Goal: Information Seeking & Learning: Learn about a topic

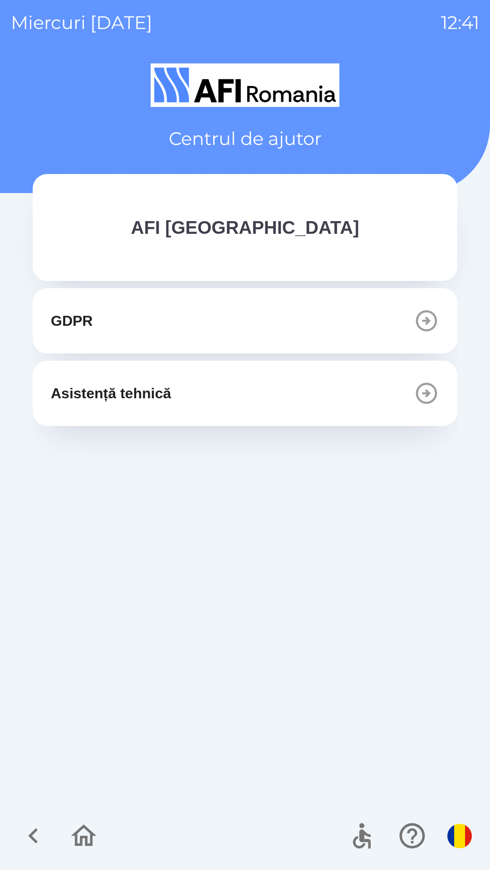
click at [306, 390] on button "Asistență tehnică" at bounding box center [245, 393] width 424 height 65
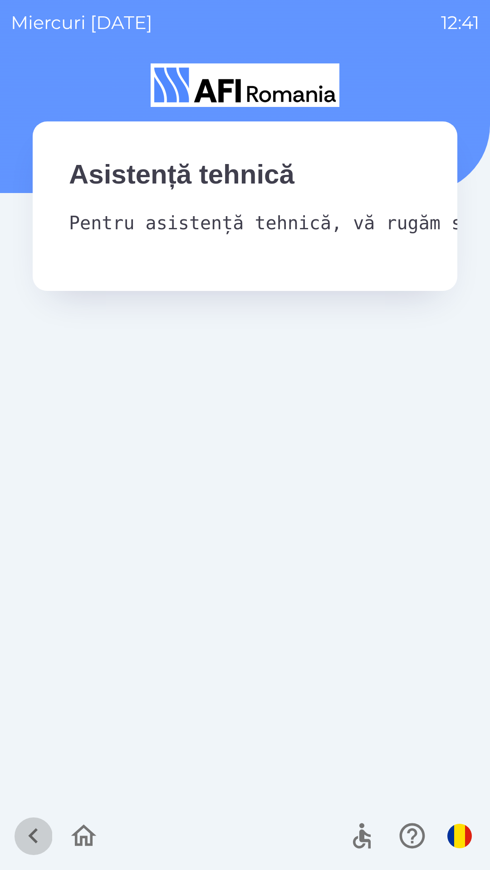
click at [34, 833] on icon "button" at bounding box center [33, 836] width 10 height 15
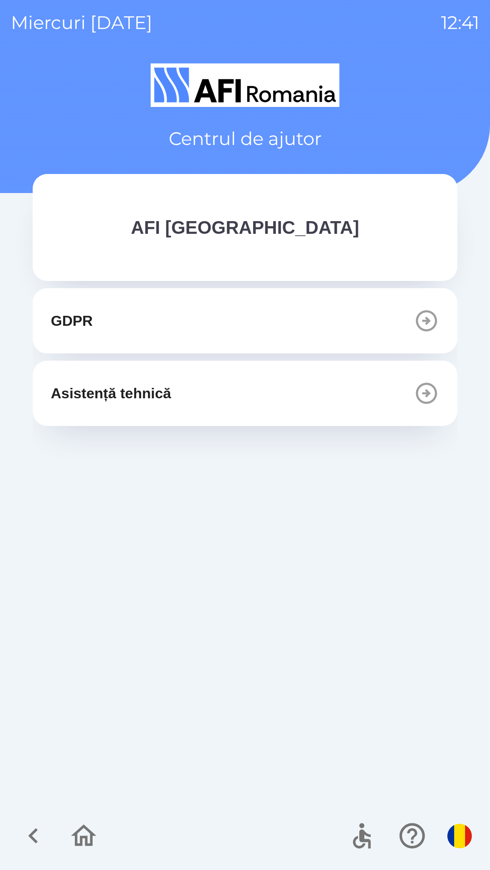
click at [195, 326] on button "GDPR" at bounding box center [245, 320] width 424 height 65
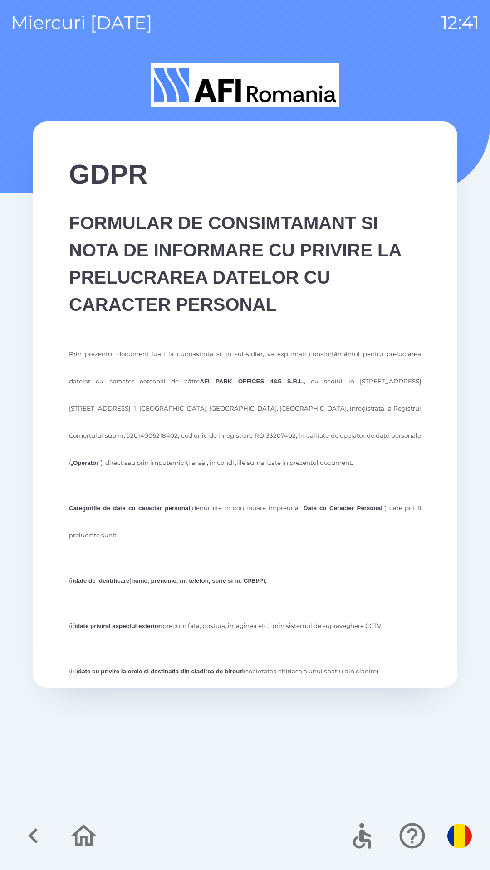
click at [36, 841] on icon "button" at bounding box center [33, 836] width 10 height 15
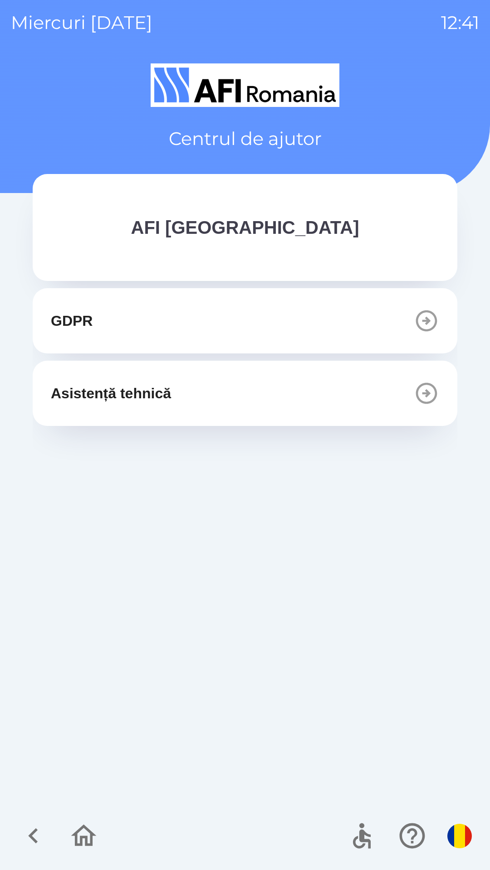
click at [452, 848] on button "button" at bounding box center [459, 836] width 32 height 32
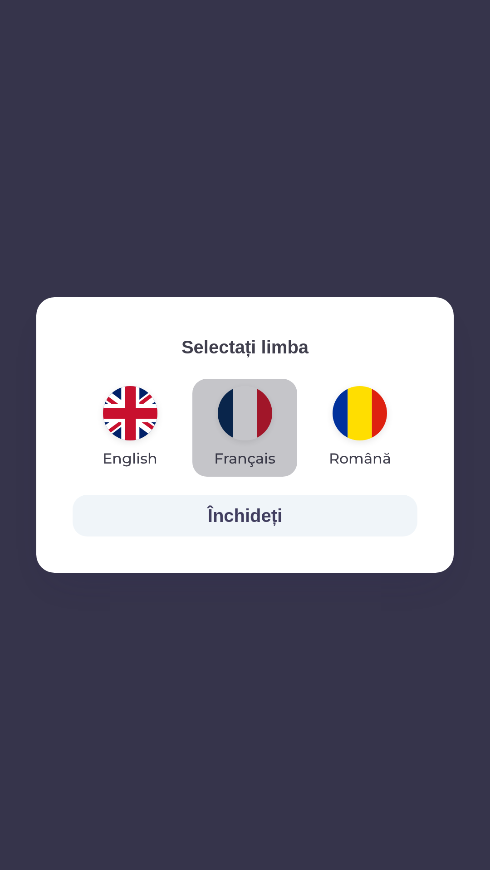
click at [250, 409] on img "button" at bounding box center [245, 413] width 54 height 54
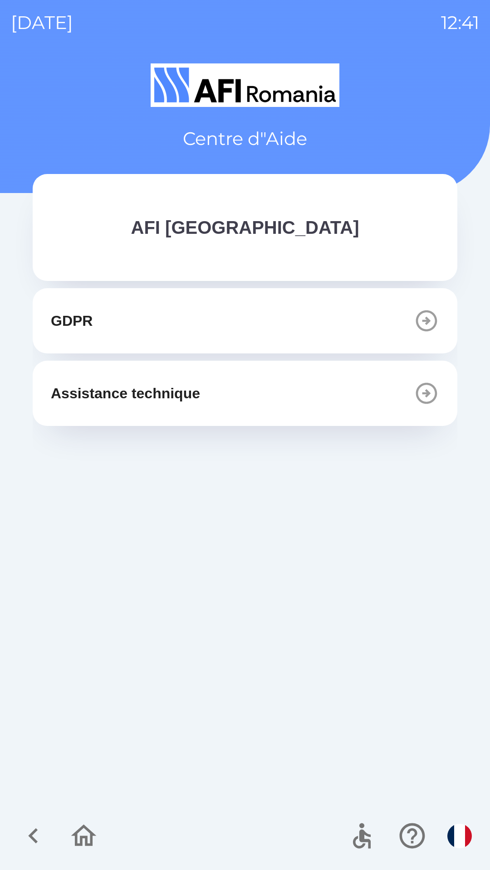
click at [219, 399] on button "Assistance technique" at bounding box center [245, 393] width 424 height 65
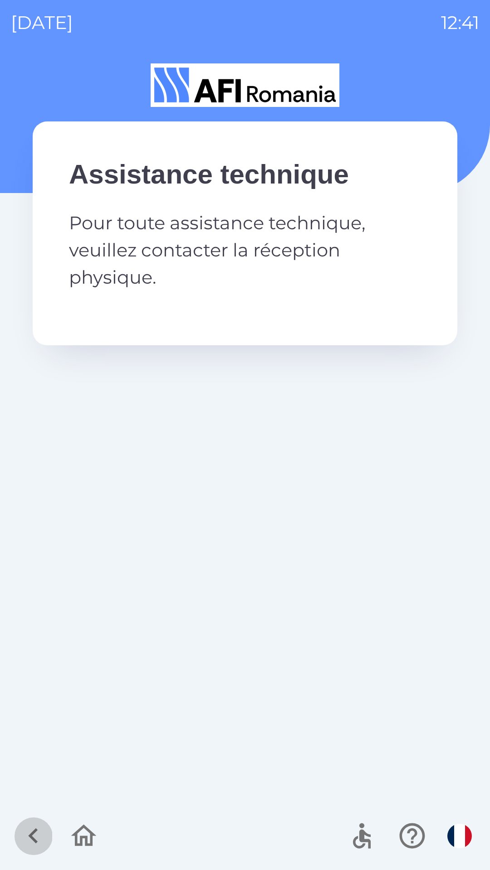
click at [32, 834] on icon "button" at bounding box center [33, 836] width 10 height 15
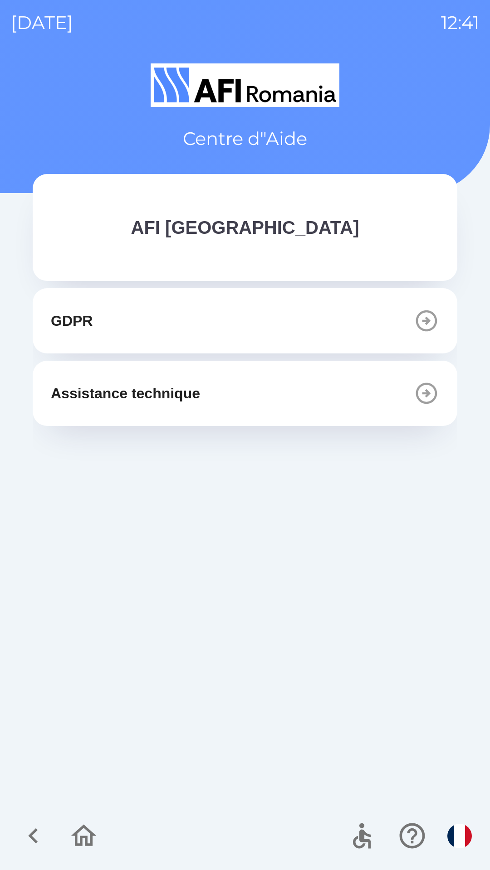
click at [175, 400] on p "Assistance technique" at bounding box center [125, 394] width 149 height 22
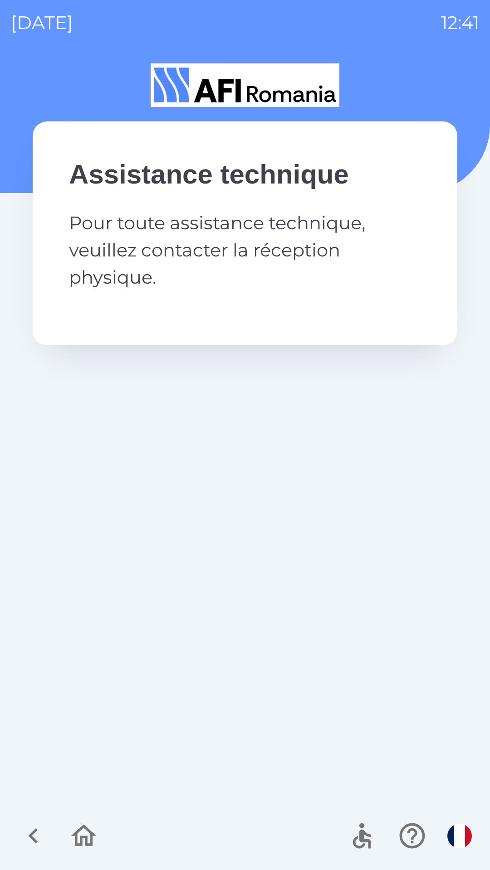
click at [26, 834] on icon "button" at bounding box center [33, 836] width 30 height 30
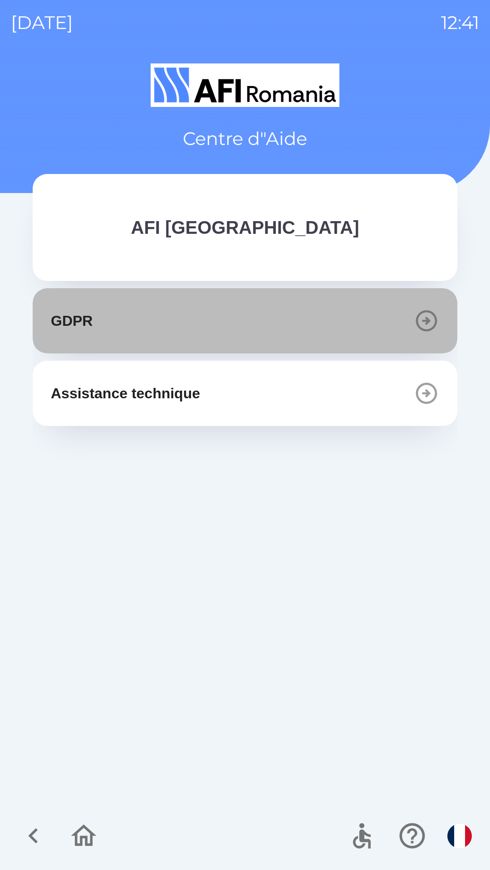
click at [274, 321] on button "GDPR" at bounding box center [245, 320] width 424 height 65
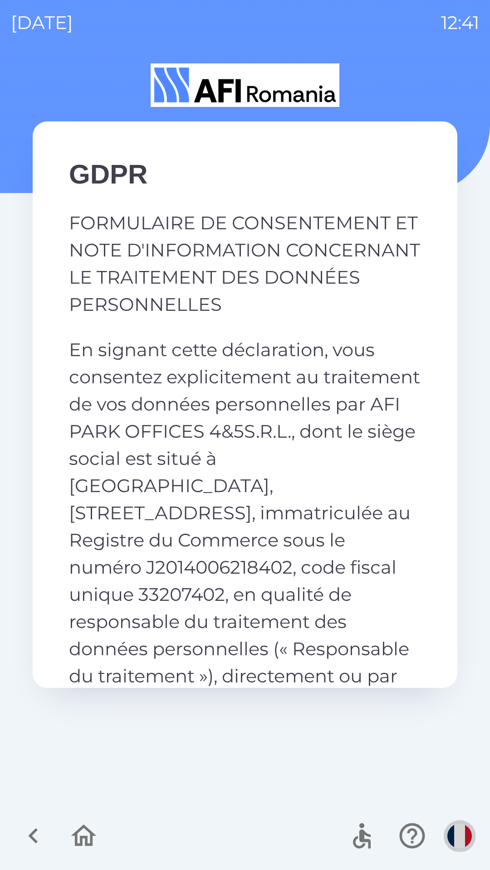
click at [458, 847] on img "button" at bounding box center [459, 836] width 24 height 24
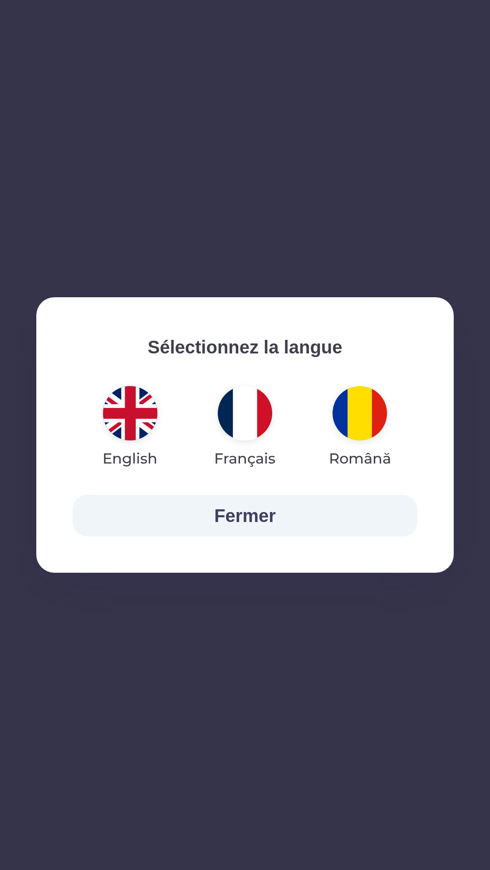
click at [357, 408] on img "button" at bounding box center [359, 413] width 54 height 54
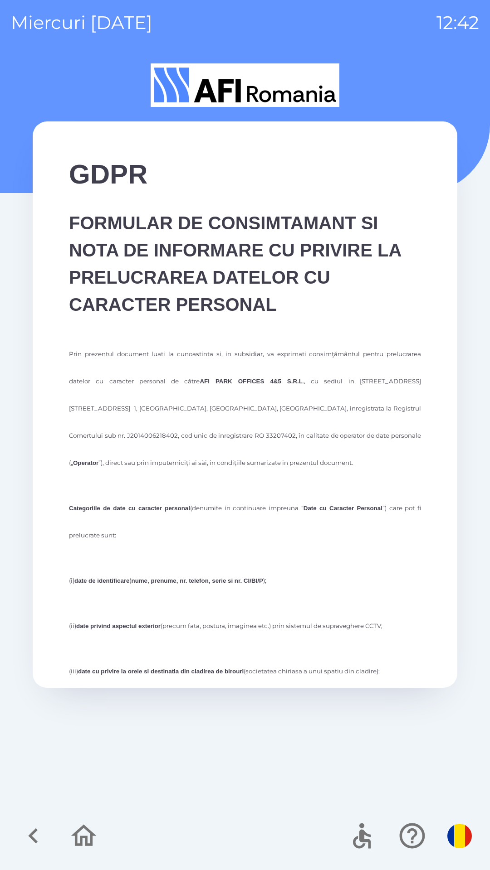
click at [457, 840] on img "button" at bounding box center [459, 836] width 24 height 24
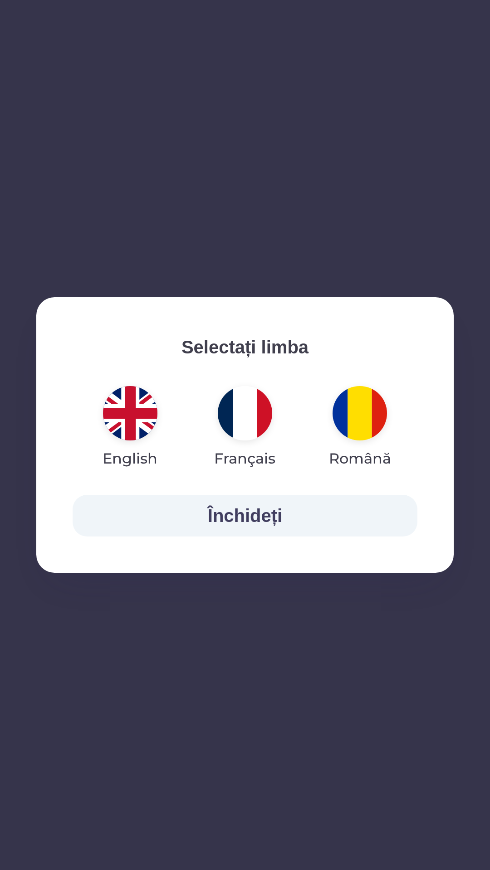
click at [137, 407] on img "button" at bounding box center [130, 413] width 54 height 54
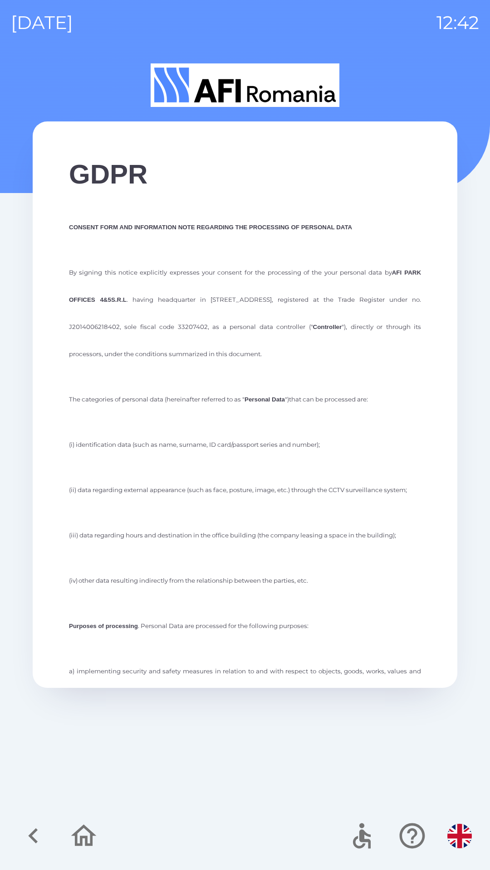
click at [23, 842] on icon "button" at bounding box center [33, 836] width 30 height 30
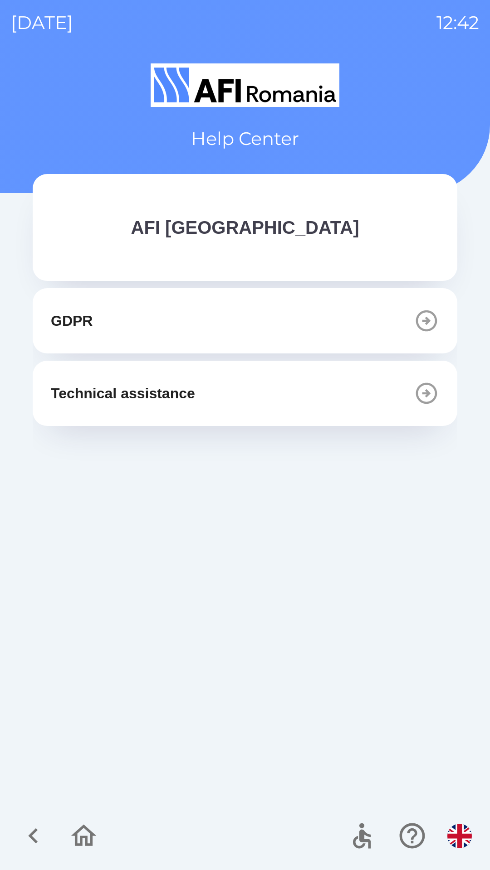
click at [208, 388] on button "Technical assistance" at bounding box center [245, 393] width 424 height 65
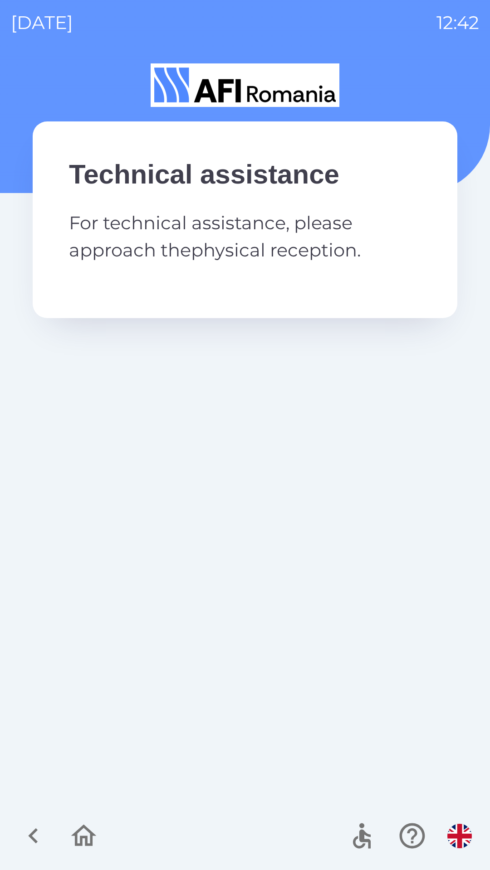
click at [80, 830] on icon "button" at bounding box center [83, 836] width 25 height 22
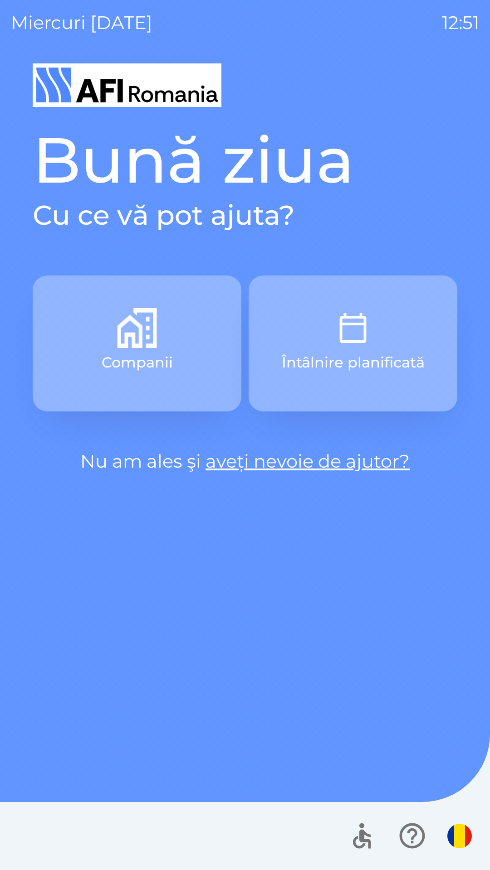
click at [341, 461] on link "aveți nevoie de ajutor?" at bounding box center [307, 461] width 204 height 22
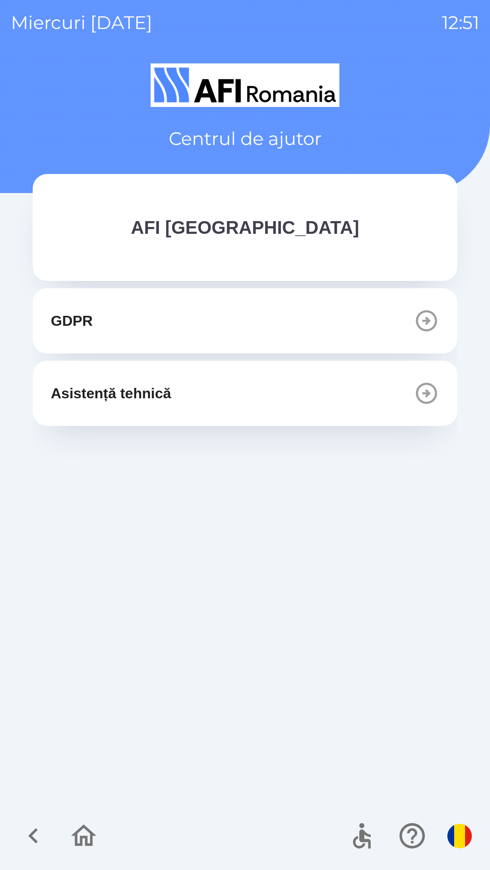
click at [287, 394] on button "Asistență tehnică" at bounding box center [245, 393] width 424 height 65
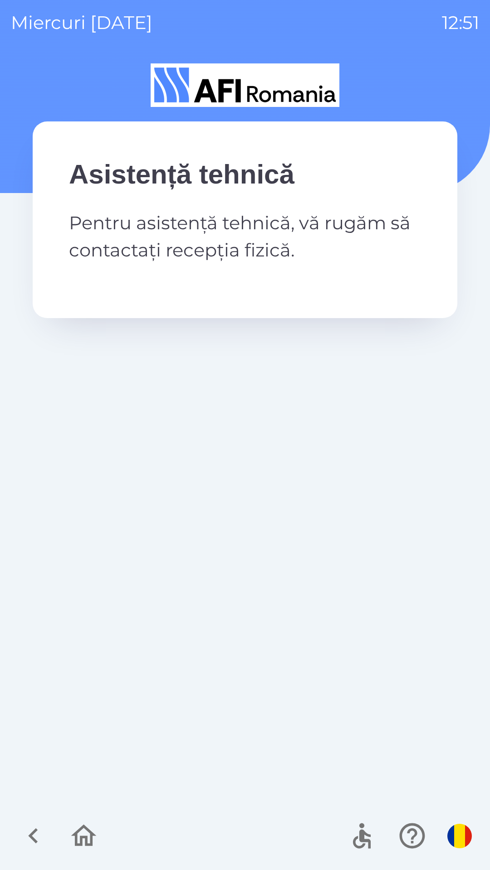
click at [451, 834] on img "button" at bounding box center [459, 836] width 24 height 24
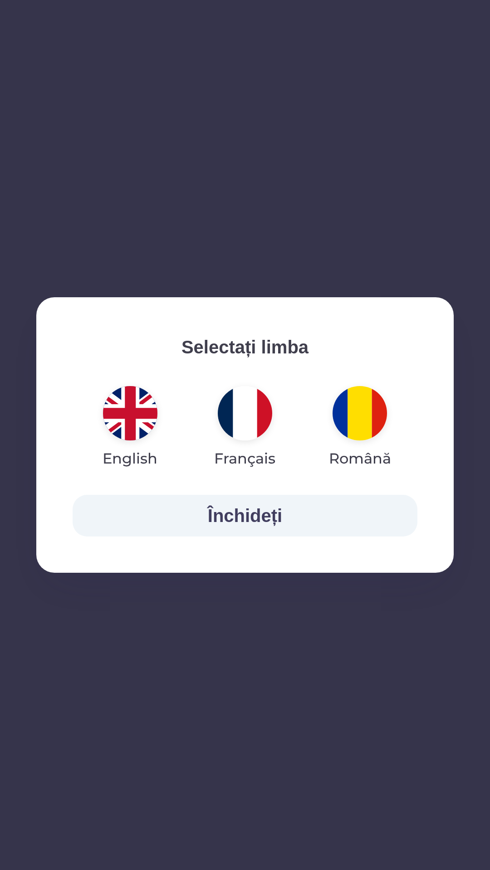
click at [250, 414] on img "button" at bounding box center [245, 413] width 54 height 54
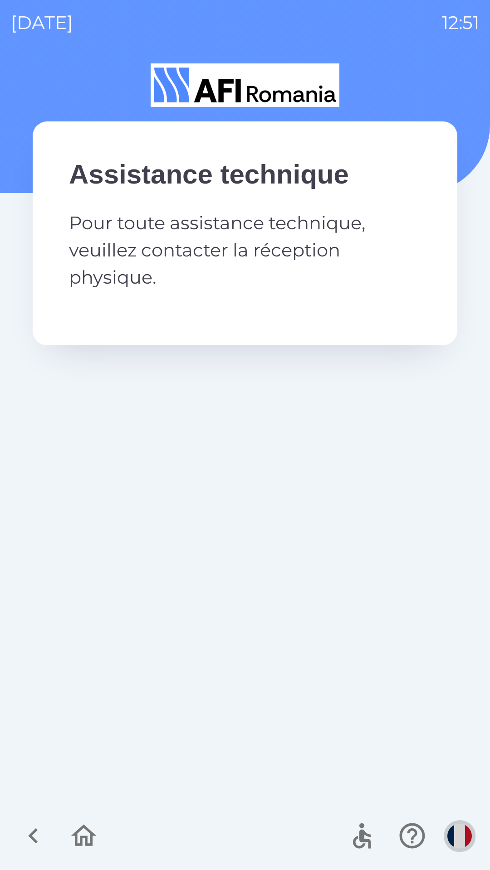
click at [450, 834] on img "button" at bounding box center [459, 836] width 24 height 24
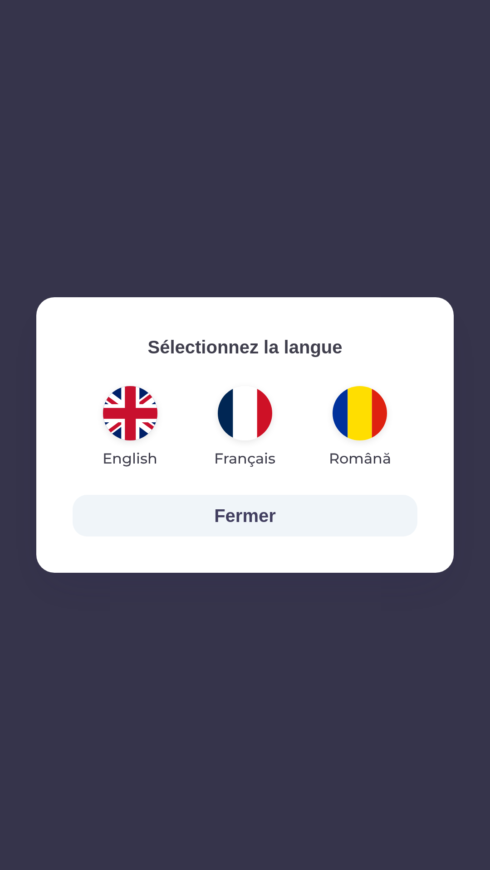
click at [134, 416] on img "button" at bounding box center [130, 413] width 54 height 54
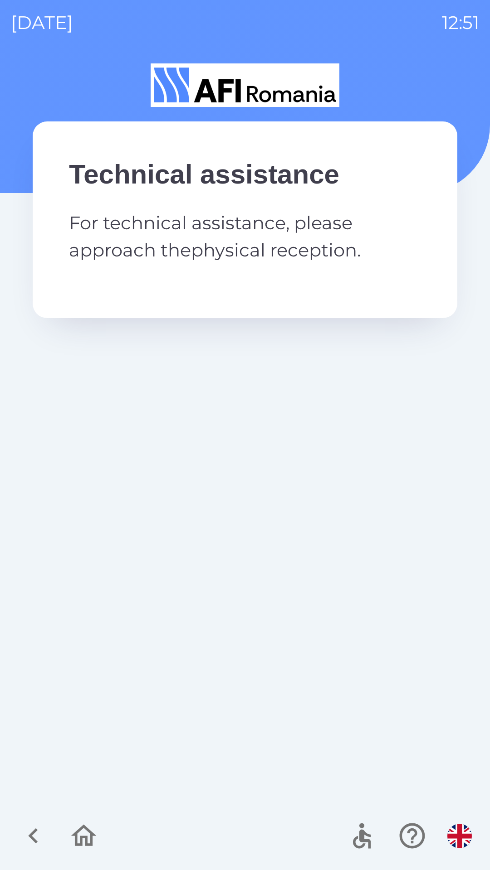
click at [87, 839] on icon "button" at bounding box center [83, 836] width 25 height 22
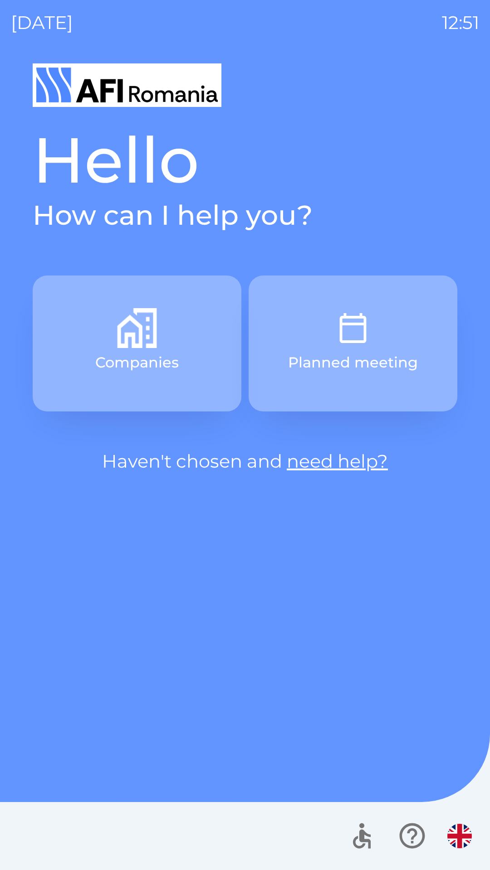
click at [413, 833] on icon "button" at bounding box center [412, 836] width 30 height 30
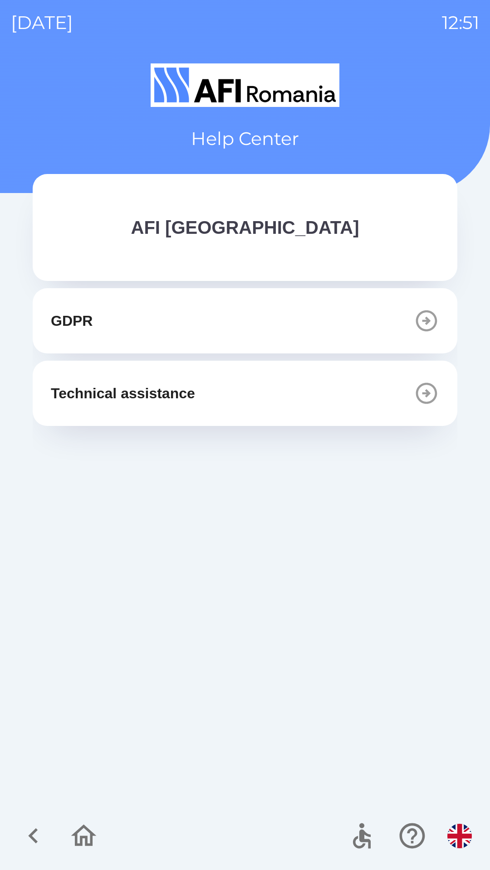
click at [306, 325] on button "GDPR" at bounding box center [245, 320] width 424 height 65
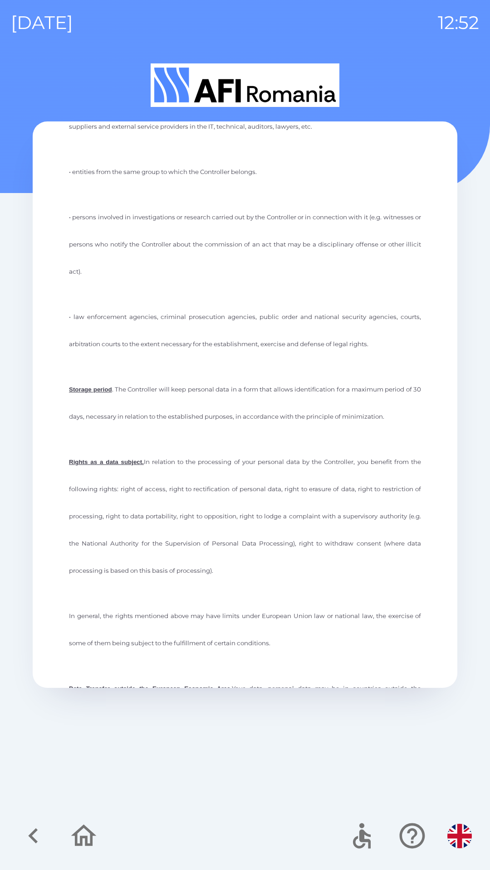
scroll to position [1887, 0]
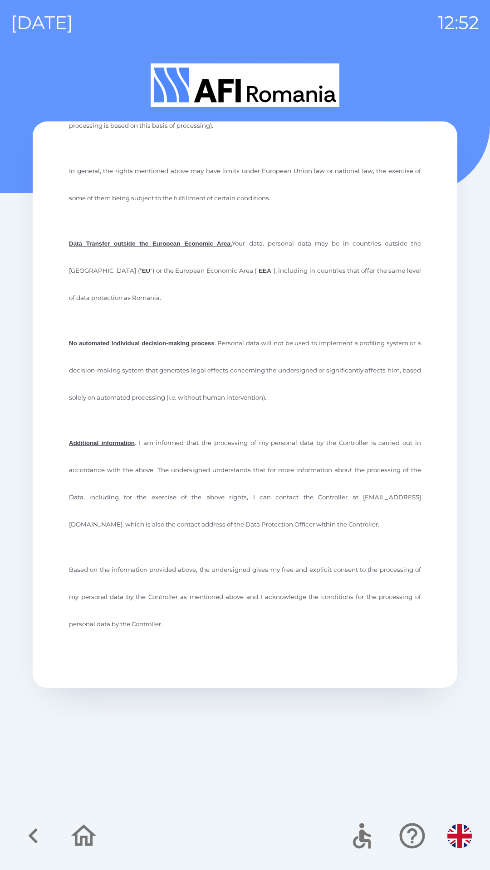
click at [457, 832] on img "button" at bounding box center [459, 836] width 24 height 24
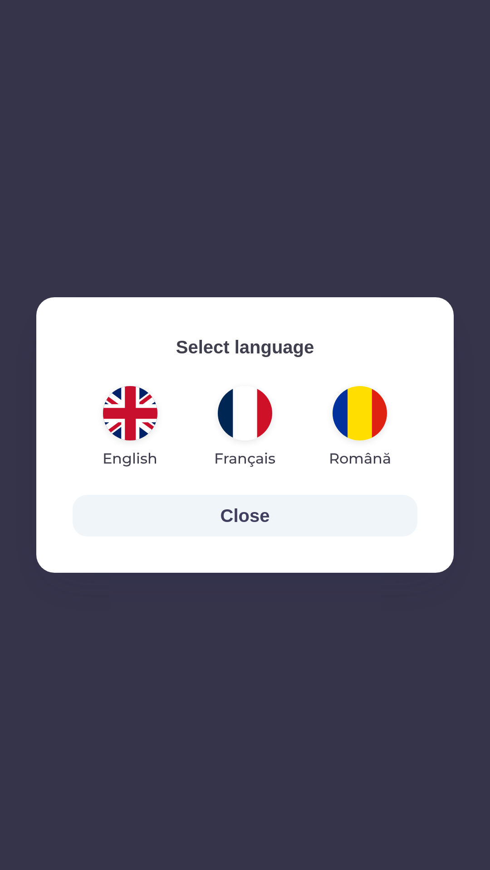
click at [364, 408] on img "button" at bounding box center [359, 413] width 54 height 54
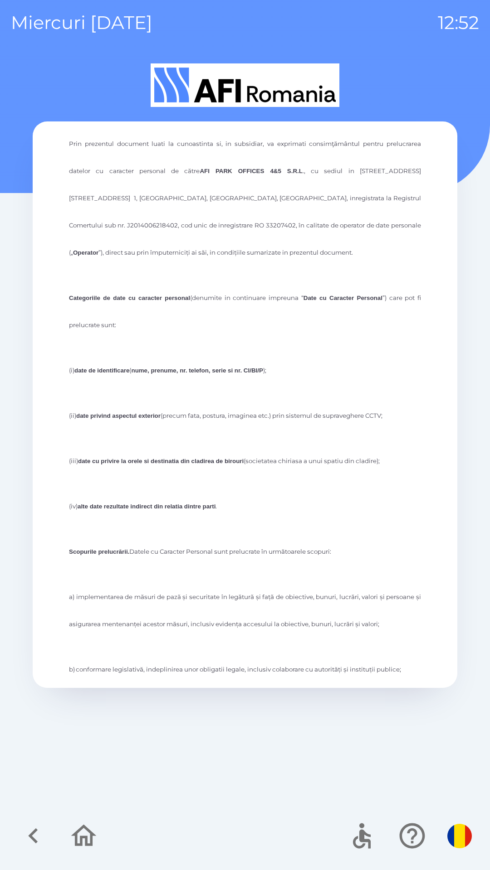
scroll to position [0, 0]
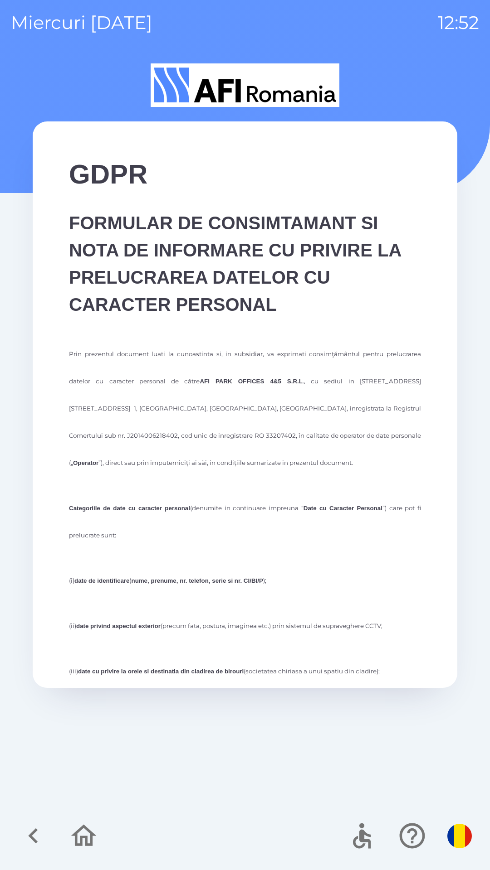
click at [456, 838] on img "button" at bounding box center [459, 836] width 24 height 24
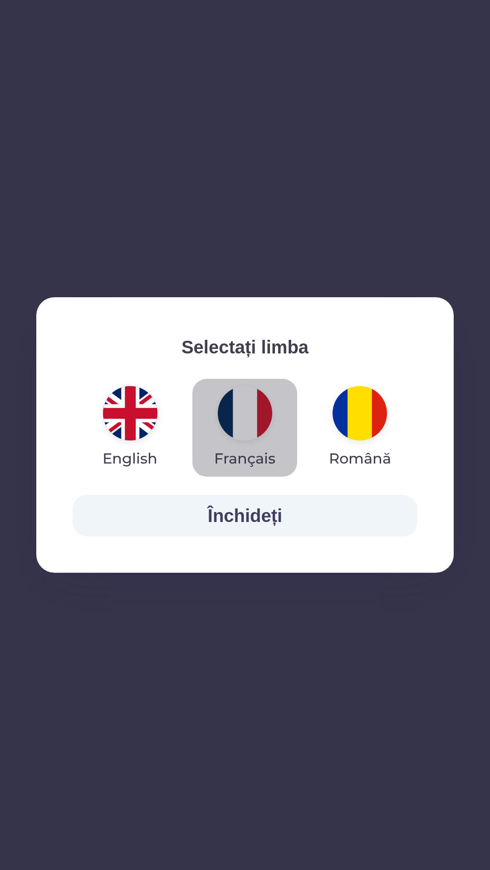
click at [245, 408] on img "button" at bounding box center [245, 413] width 54 height 54
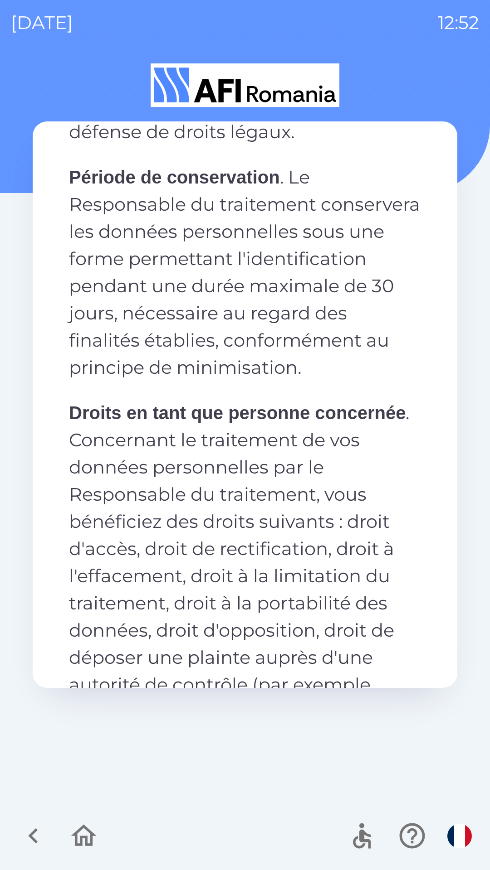
scroll to position [4023, 0]
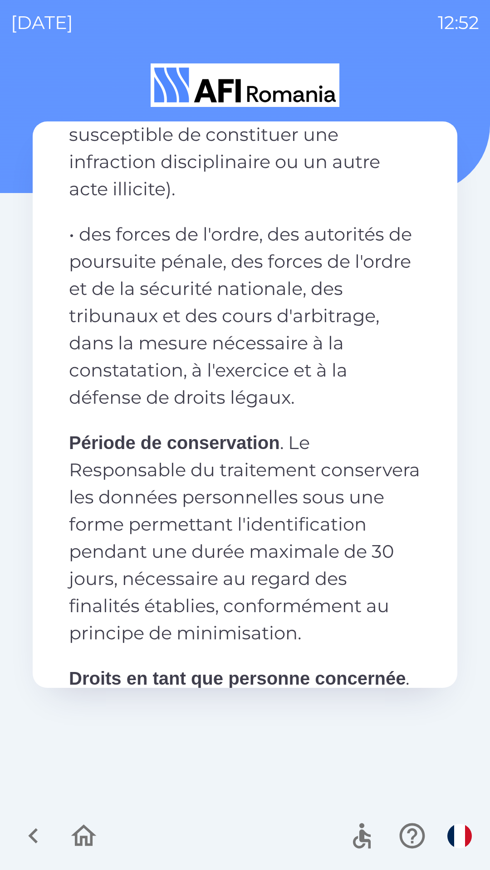
click at [457, 833] on img "button" at bounding box center [459, 836] width 24 height 24
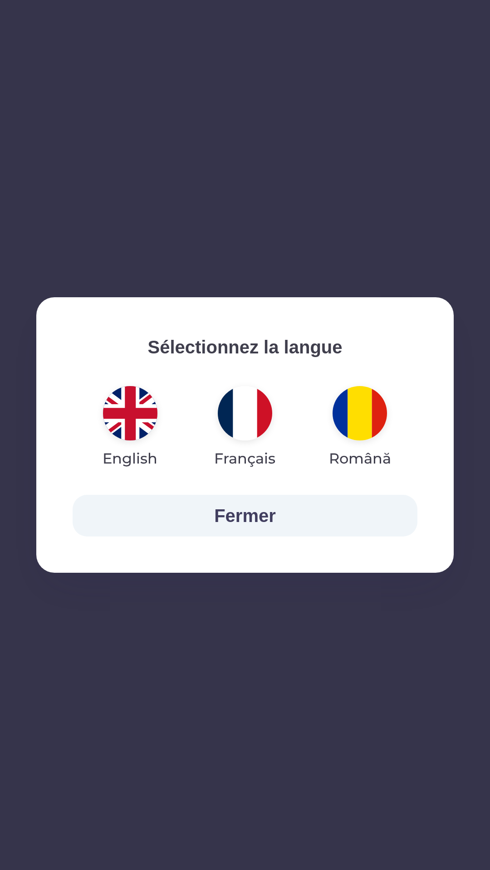
click at [358, 406] on img "button" at bounding box center [359, 413] width 54 height 54
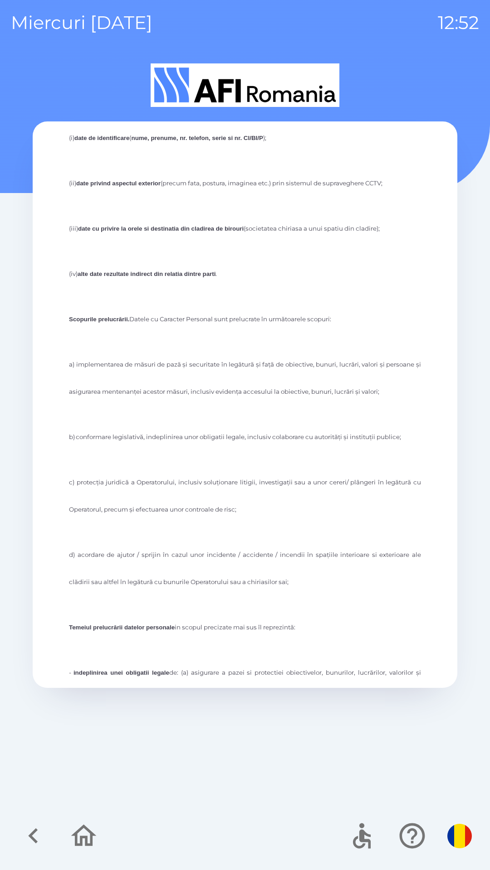
scroll to position [0, 0]
